Goal: Check status: Check status

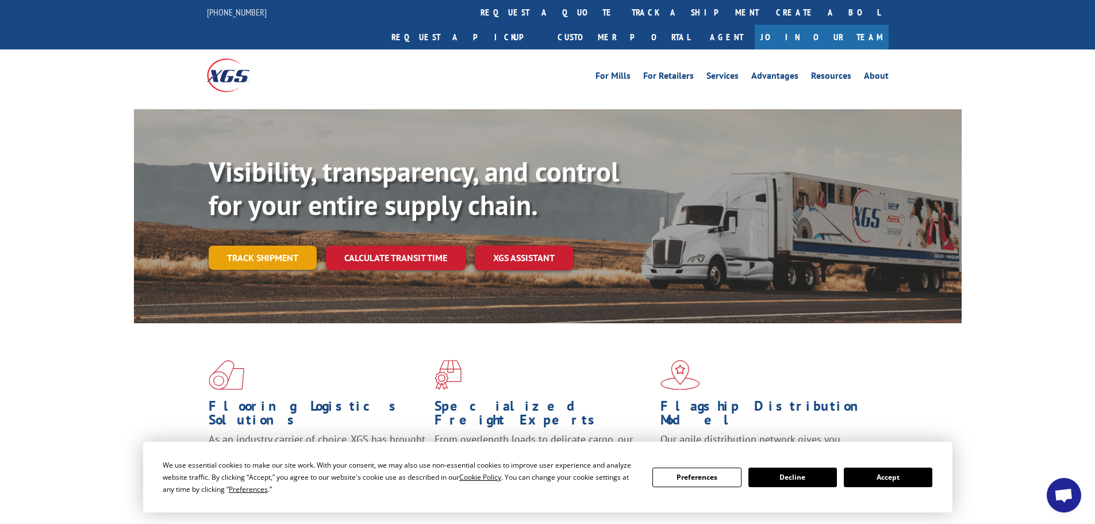
click at [261, 245] on link "Track shipment" at bounding box center [263, 257] width 108 height 24
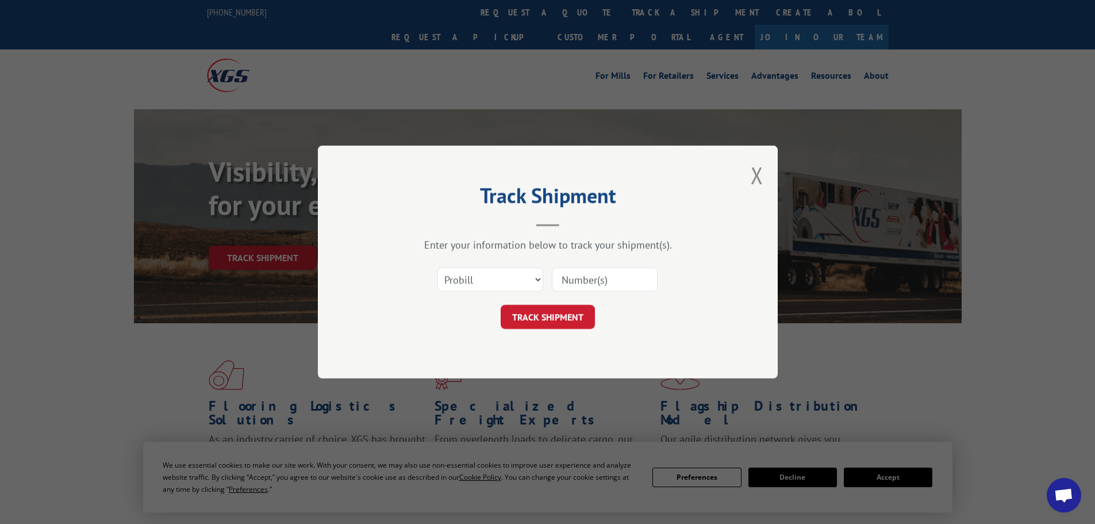
click at [658, 283] on div "Select category... Probill BOL PO" at bounding box center [547, 279] width 345 height 38
click at [628, 282] on input at bounding box center [605, 279] width 106 height 24
paste input "17326438"
type input "17326438"
click at [538, 312] on button "TRACK SHIPMENT" at bounding box center [548, 317] width 94 height 24
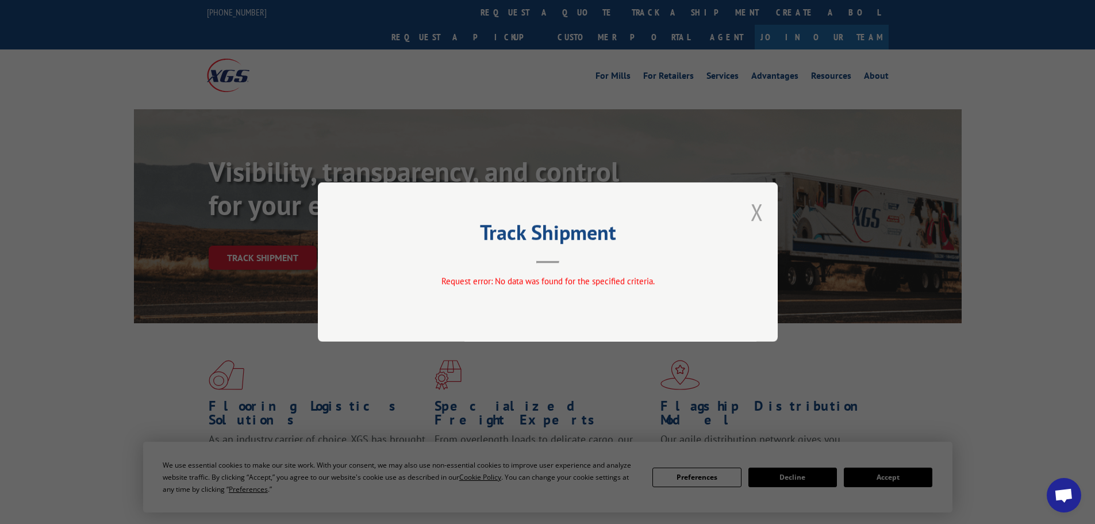
click at [757, 212] on button "Close modal" at bounding box center [757, 212] width 13 height 30
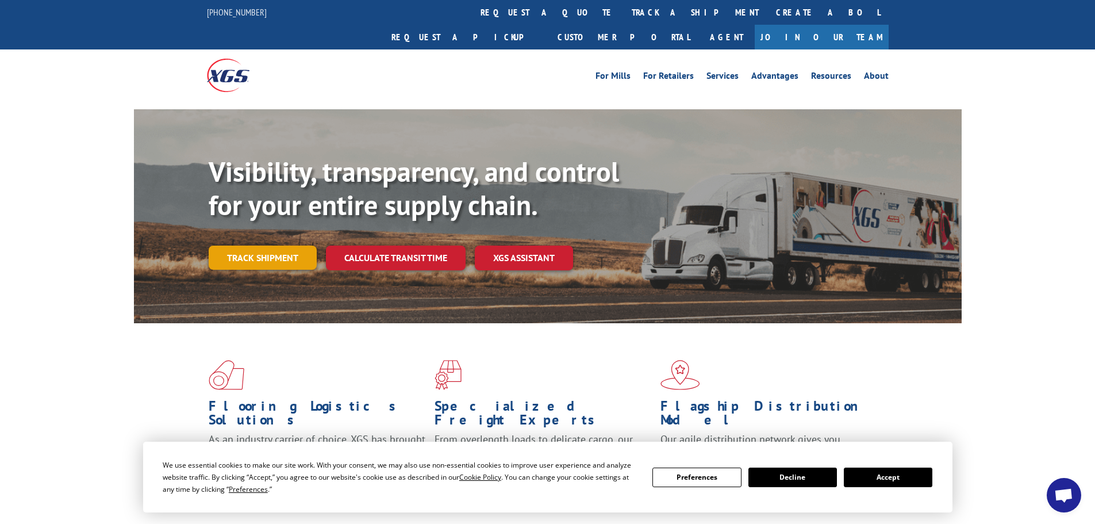
click at [273, 245] on link "Track shipment" at bounding box center [263, 257] width 108 height 24
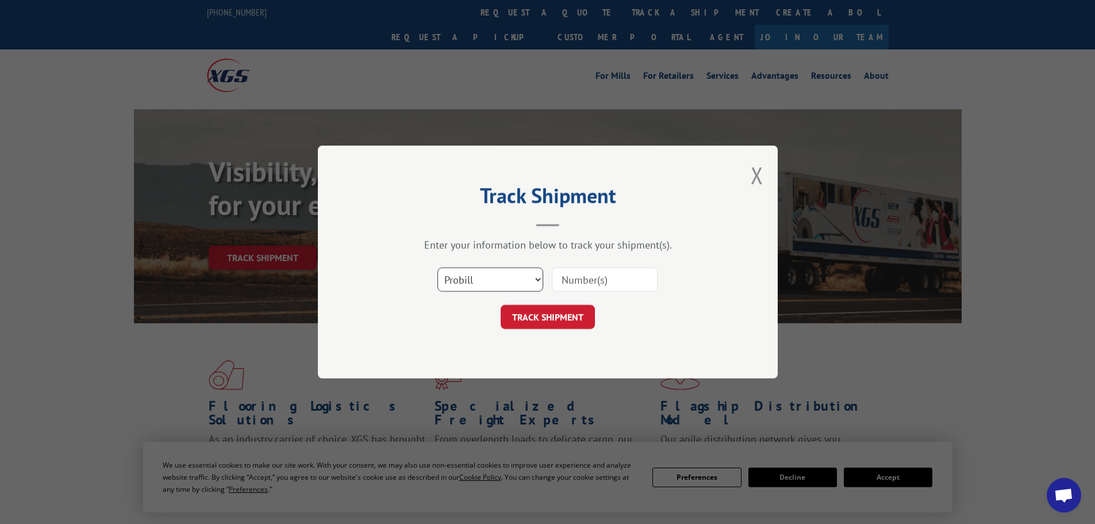
click at [488, 274] on select "Select category... Probill BOL PO" at bounding box center [491, 279] width 106 height 24
click at [438, 267] on select "Select category... Probill BOL PO" at bounding box center [491, 279] width 106 height 24
click at [510, 277] on select "Select category... Probill BOL PO" at bounding box center [491, 279] width 106 height 24
select select "probill"
click at [438, 267] on select "Select category... Probill BOL PO" at bounding box center [491, 279] width 106 height 24
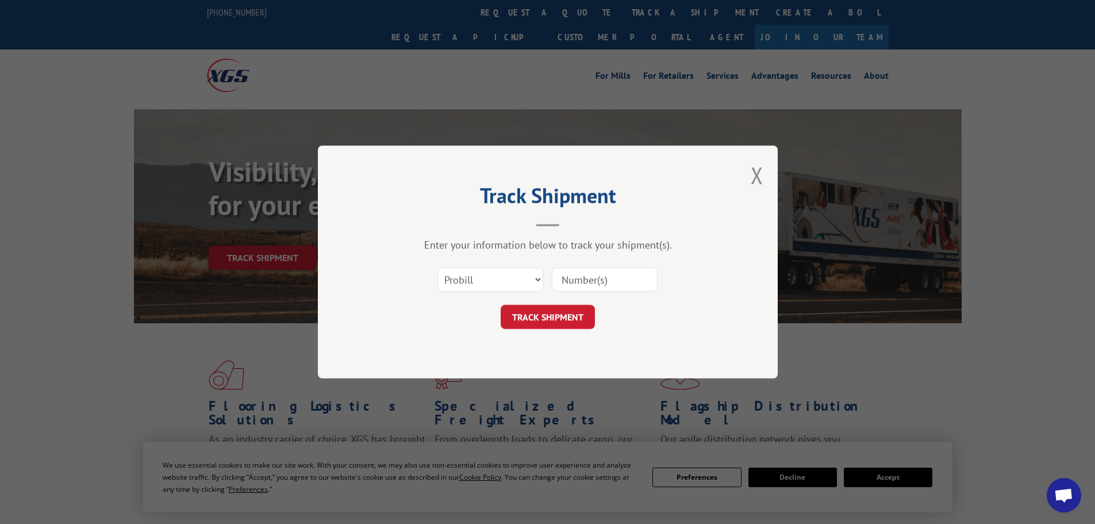
click at [590, 285] on input at bounding box center [605, 279] width 106 height 24
paste input "0094803524525246"
type input "0094803524525246"
click at [568, 312] on button "TRACK SHIPMENT" at bounding box center [548, 317] width 94 height 24
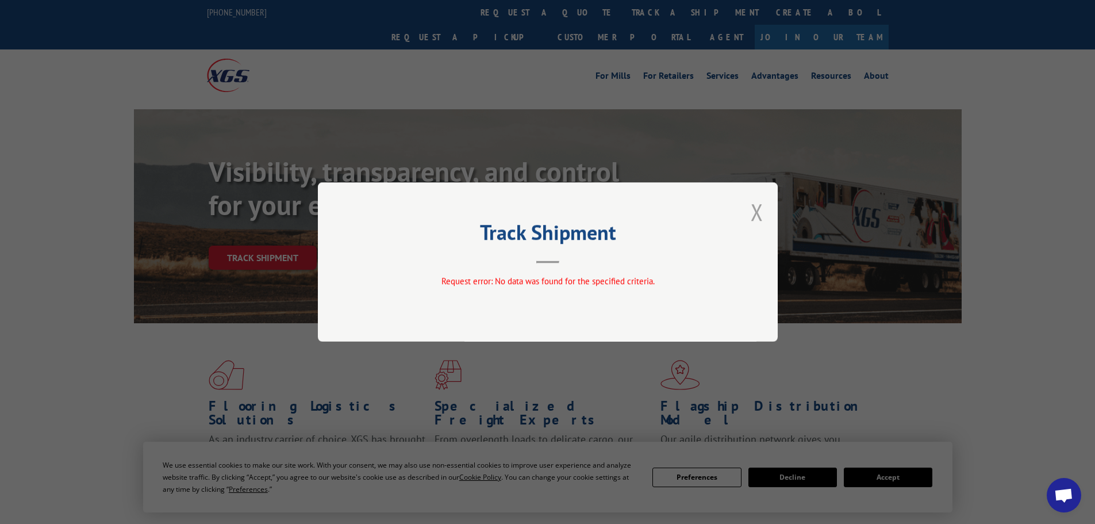
click at [760, 213] on button "Close modal" at bounding box center [757, 212] width 13 height 30
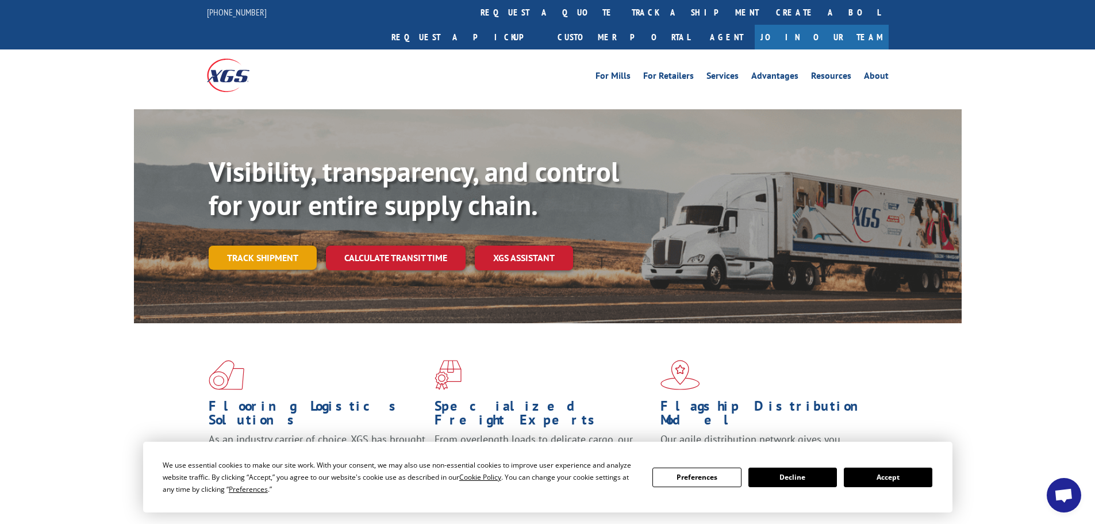
click at [259, 245] on link "Track shipment" at bounding box center [263, 257] width 108 height 24
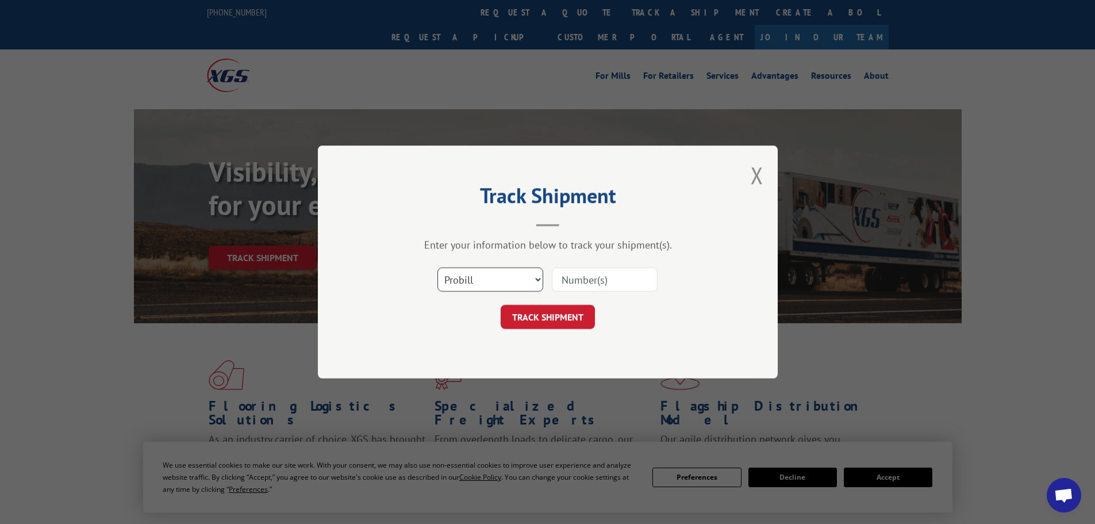
click at [491, 273] on select "Select category... Probill BOL PO" at bounding box center [491, 279] width 106 height 24
select select "bol"
click at [438, 267] on select "Select category... Probill BOL PO" at bounding box center [491, 279] width 106 height 24
click at [604, 279] on input at bounding box center [605, 279] width 106 height 24
paste input "2881304"
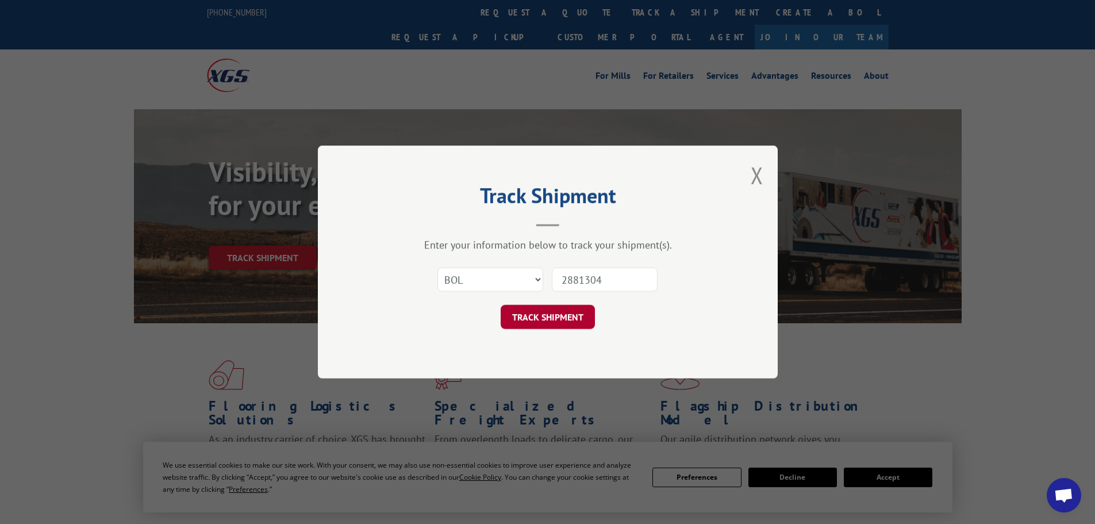
type input "2881304"
click at [558, 320] on button "TRACK SHIPMENT" at bounding box center [548, 317] width 94 height 24
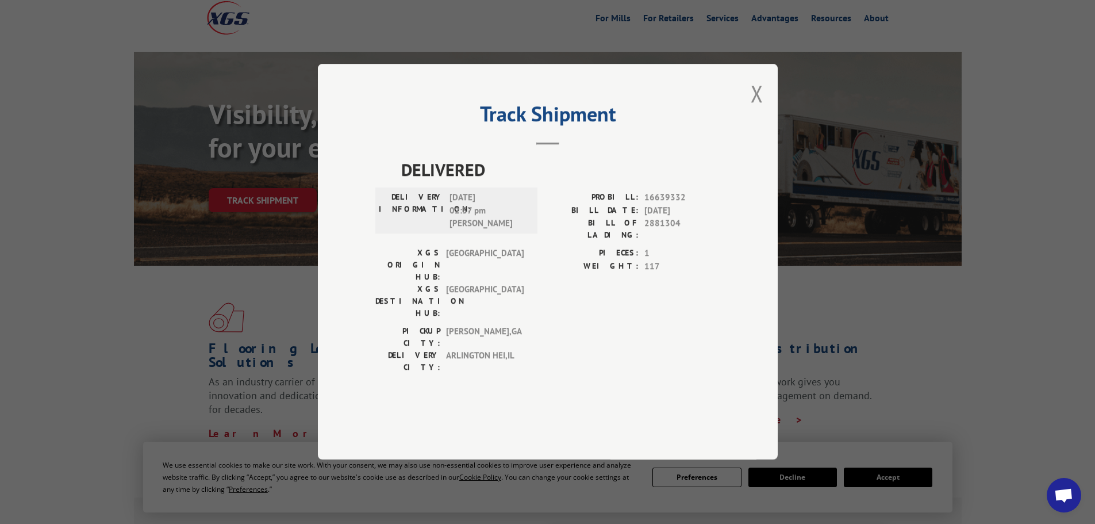
scroll to position [115, 0]
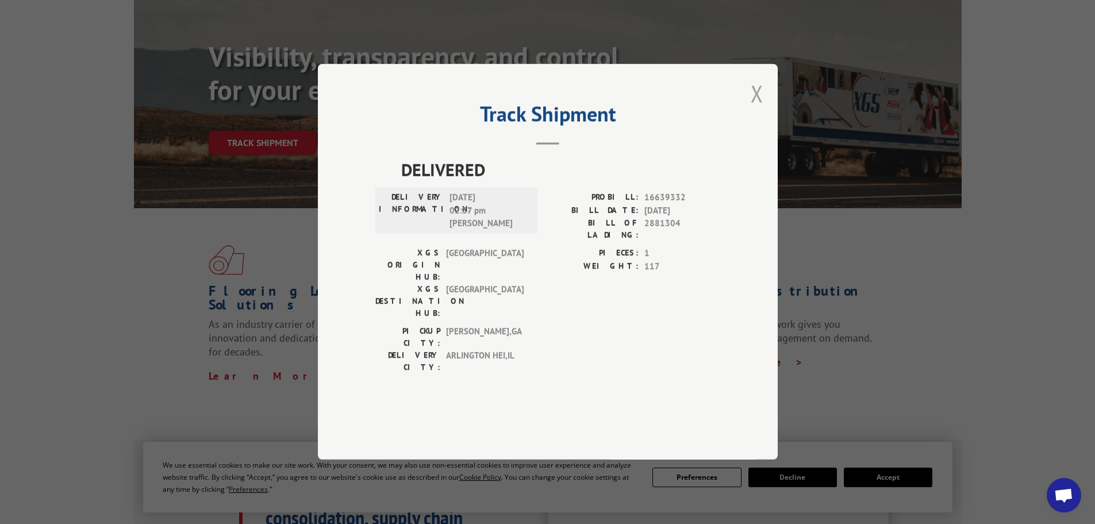
click at [756, 109] on button "Close modal" at bounding box center [757, 93] width 13 height 30
